Goal: Task Accomplishment & Management: Manage account settings

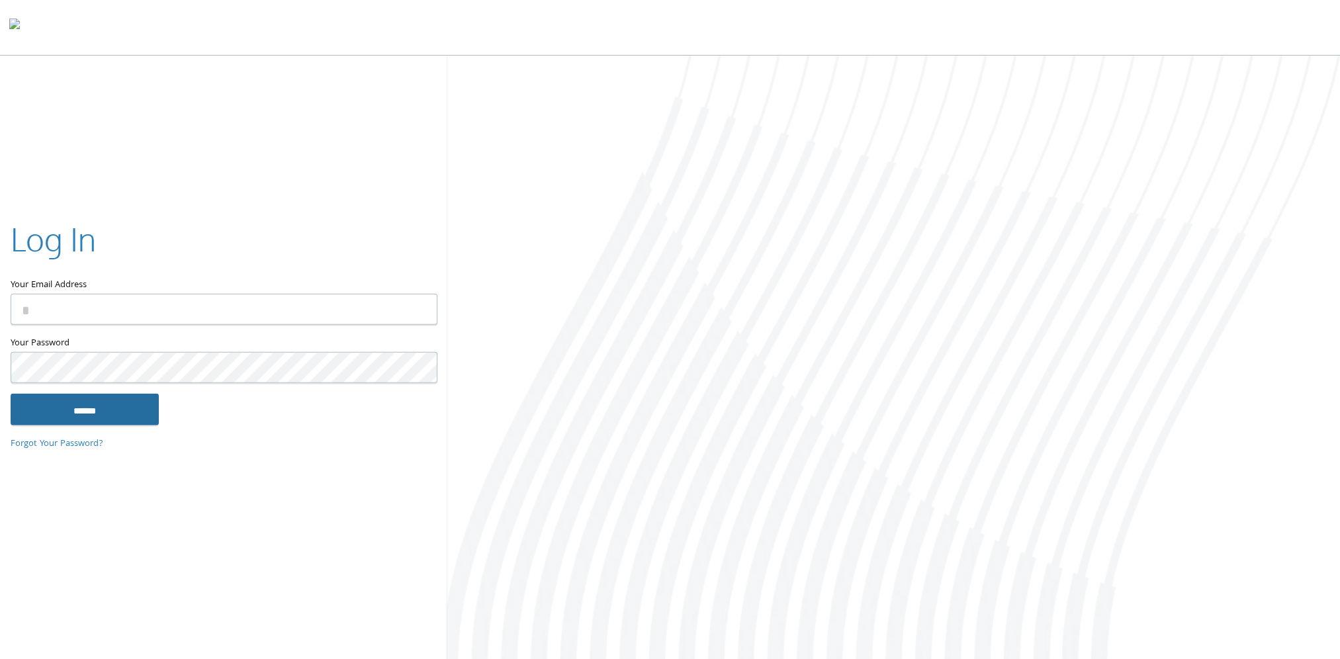
type input "**********"
click at [105, 413] on input "******" at bounding box center [85, 409] width 148 height 32
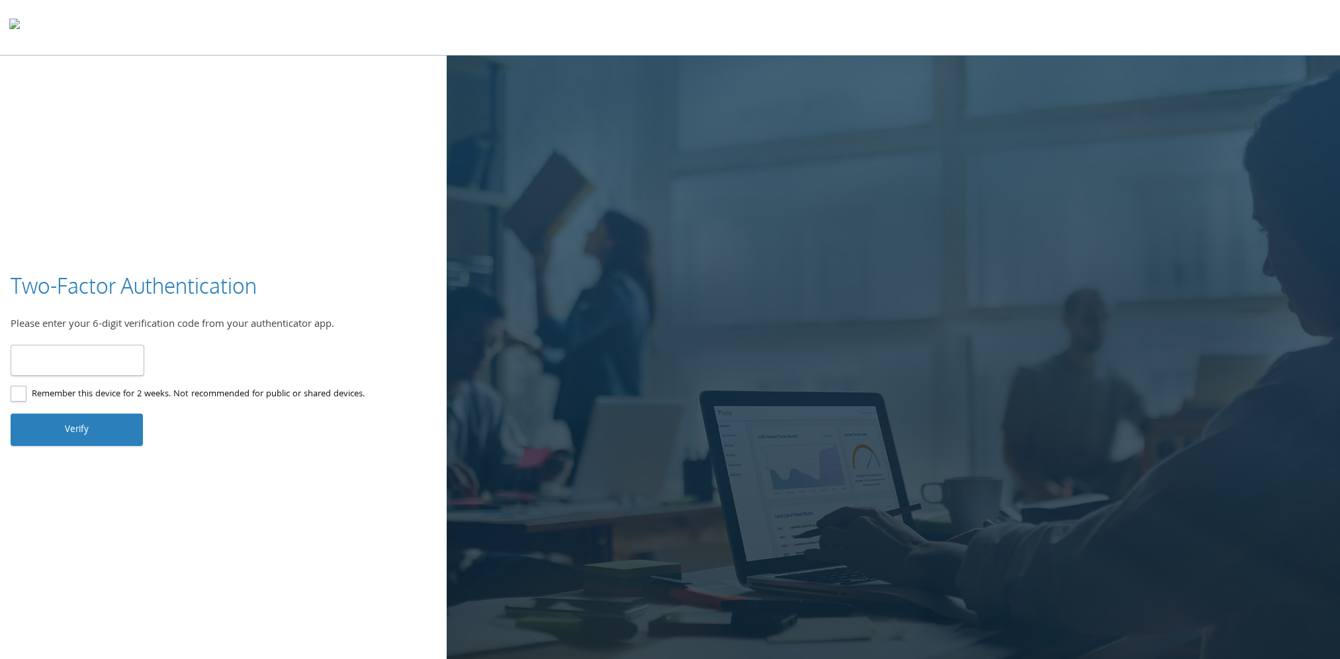
type input "******"
